Goal: Download file/media

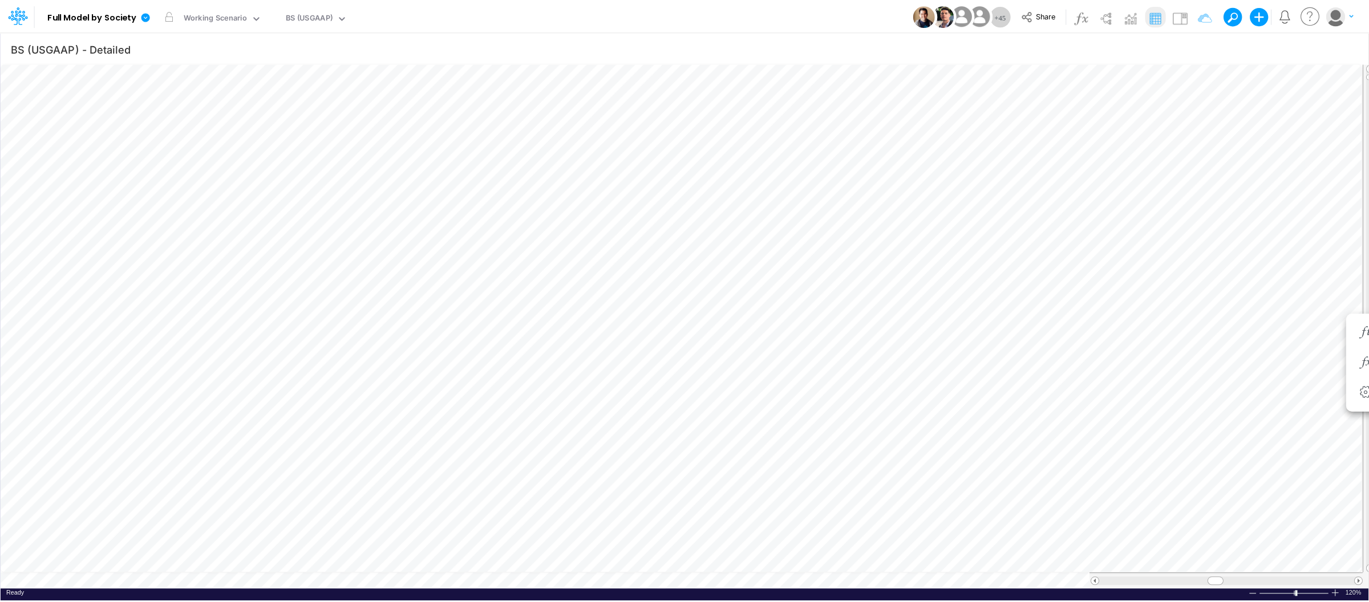
scroll to position [0, 1]
click at [152, 14] on link at bounding box center [147, 16] width 23 height 30
click at [176, 99] on button "Export" at bounding box center [202, 100] width 122 height 19
click at [306, 107] on button "Excel" at bounding box center [325, 107] width 122 height 18
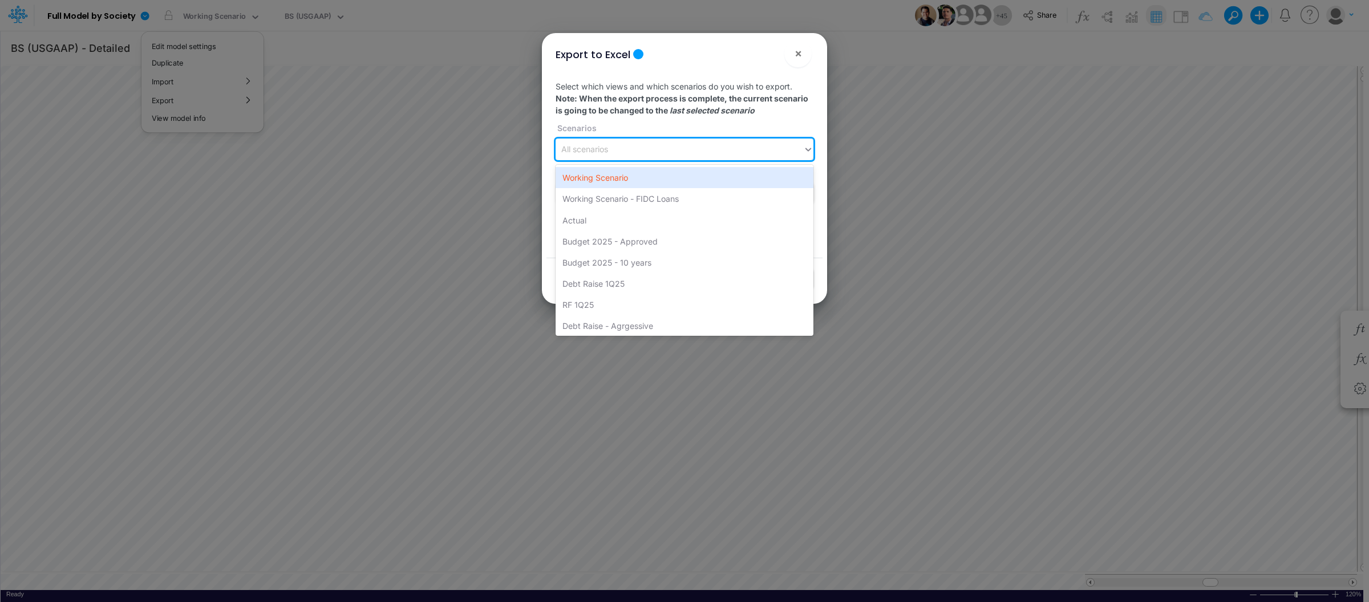
click at [606, 156] on div "All scenarios" at bounding box center [680, 149] width 248 height 19
click at [605, 175] on div "Working Scenario" at bounding box center [685, 177] width 258 height 21
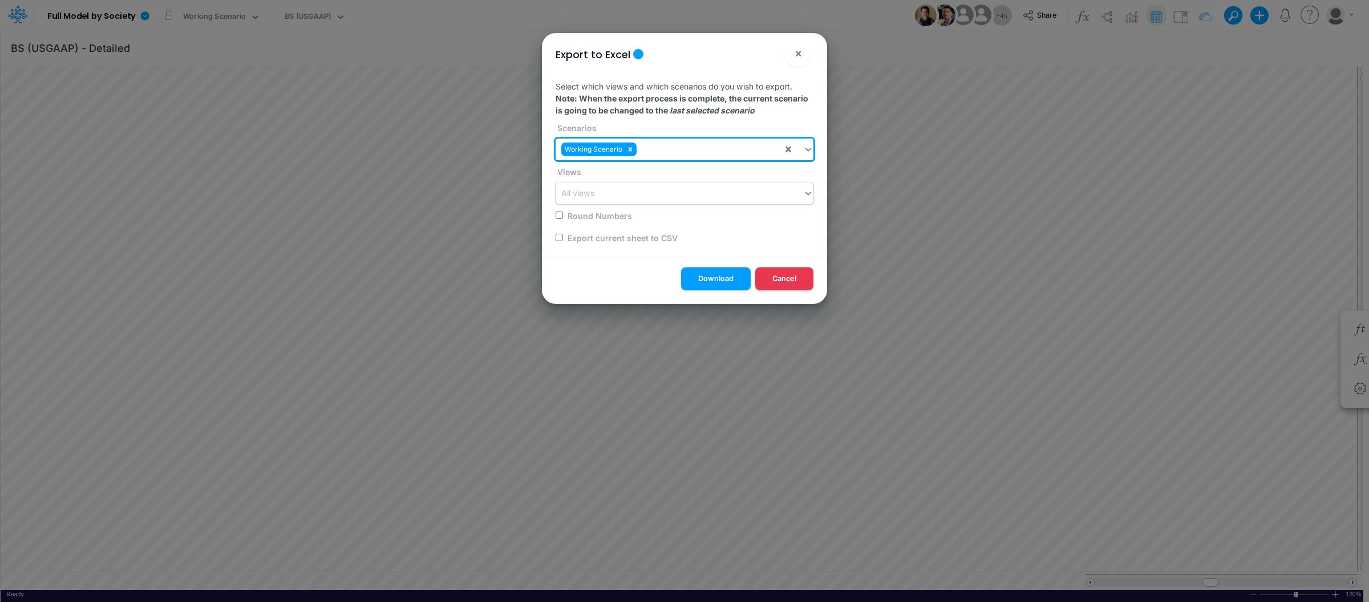
click at [626, 197] on div "All views" at bounding box center [680, 193] width 248 height 19
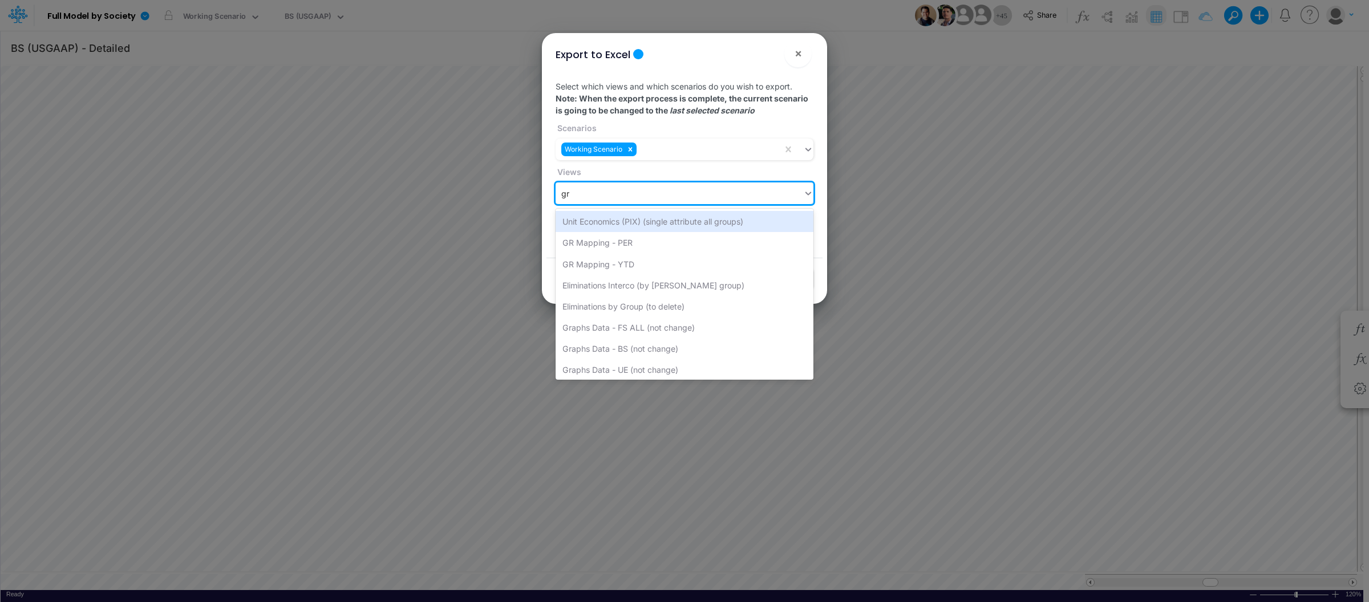
type input "gra"
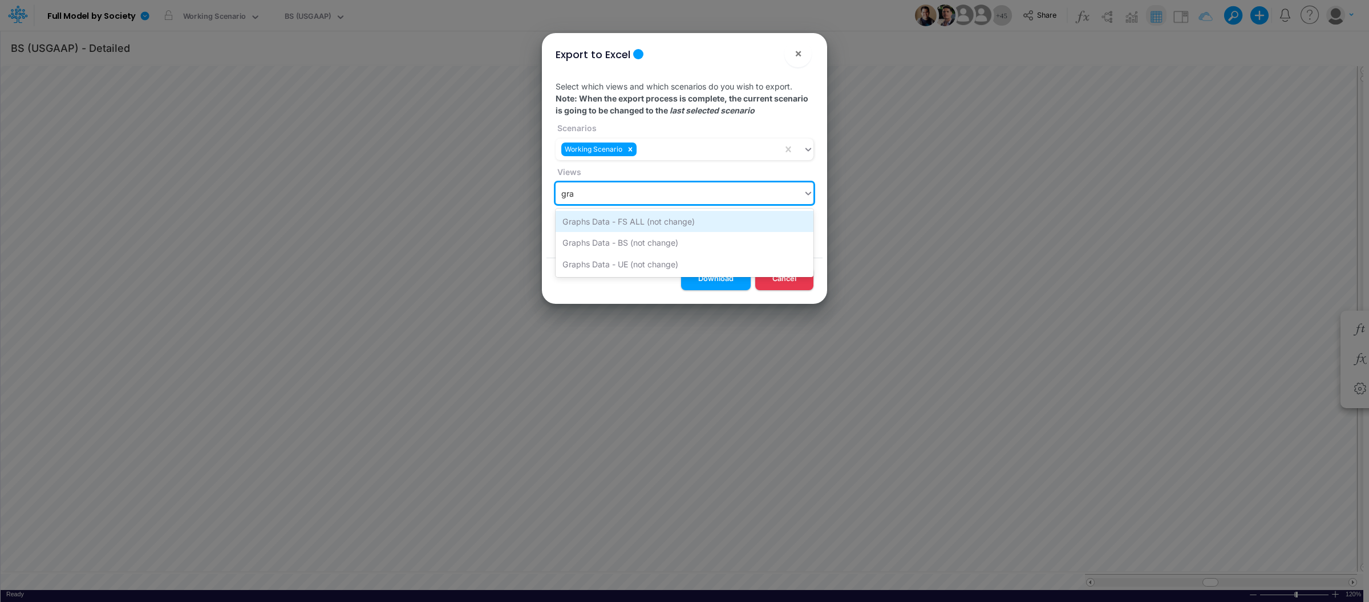
click at [638, 224] on div "Graphs Data - FS ALL (not change)" at bounding box center [685, 221] width 258 height 21
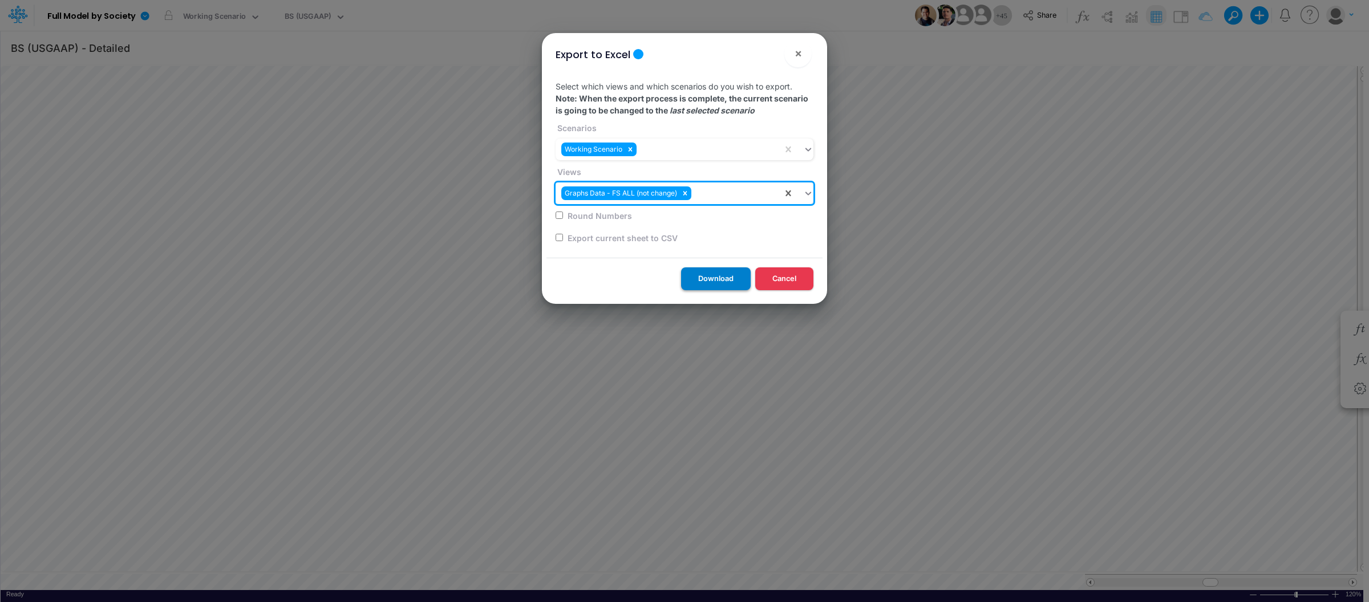
click at [720, 274] on button "Download" at bounding box center [716, 279] width 70 height 22
